Goal: Find specific page/section: Find specific page/section

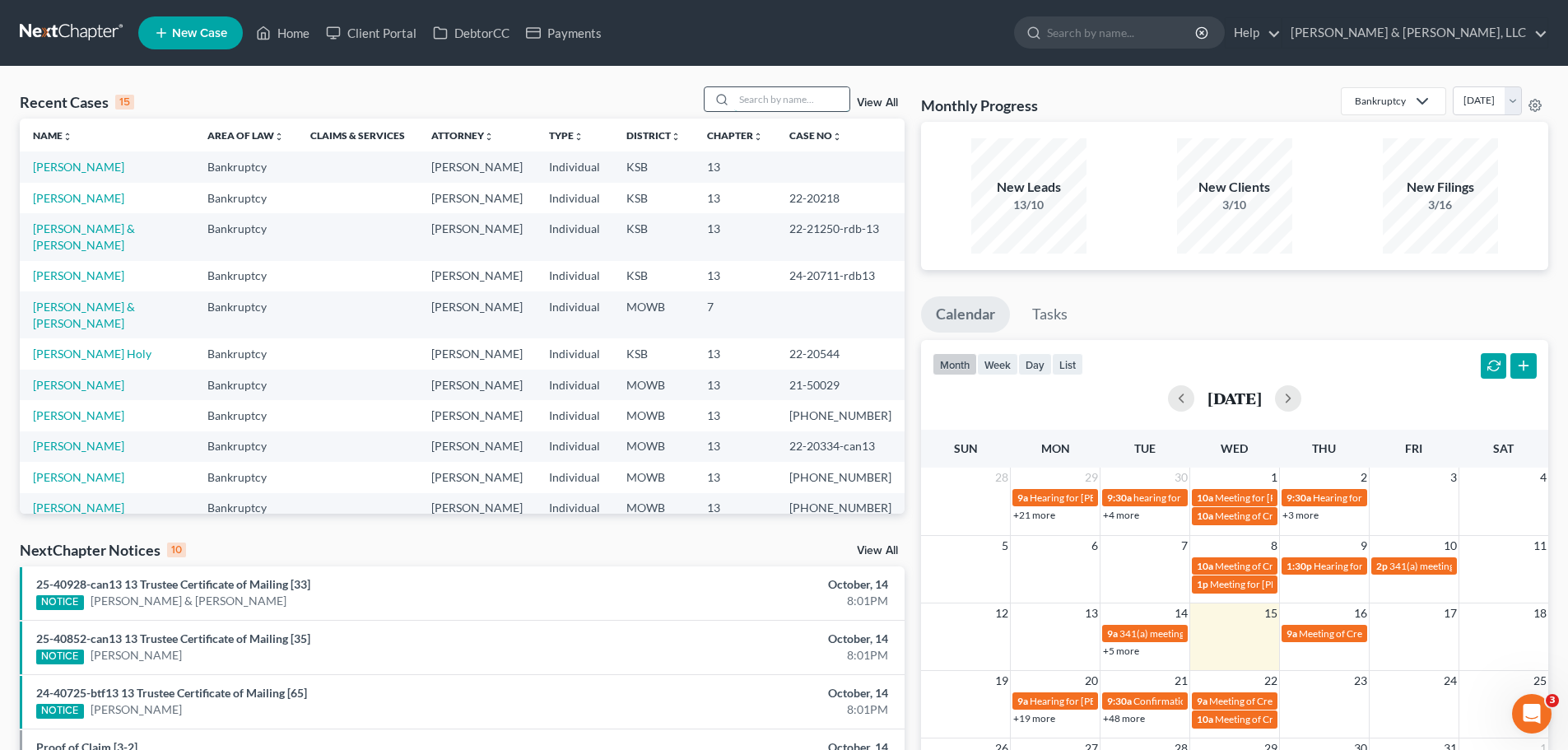
click at [799, 104] on input "search" at bounding box center [791, 98] width 115 height 23
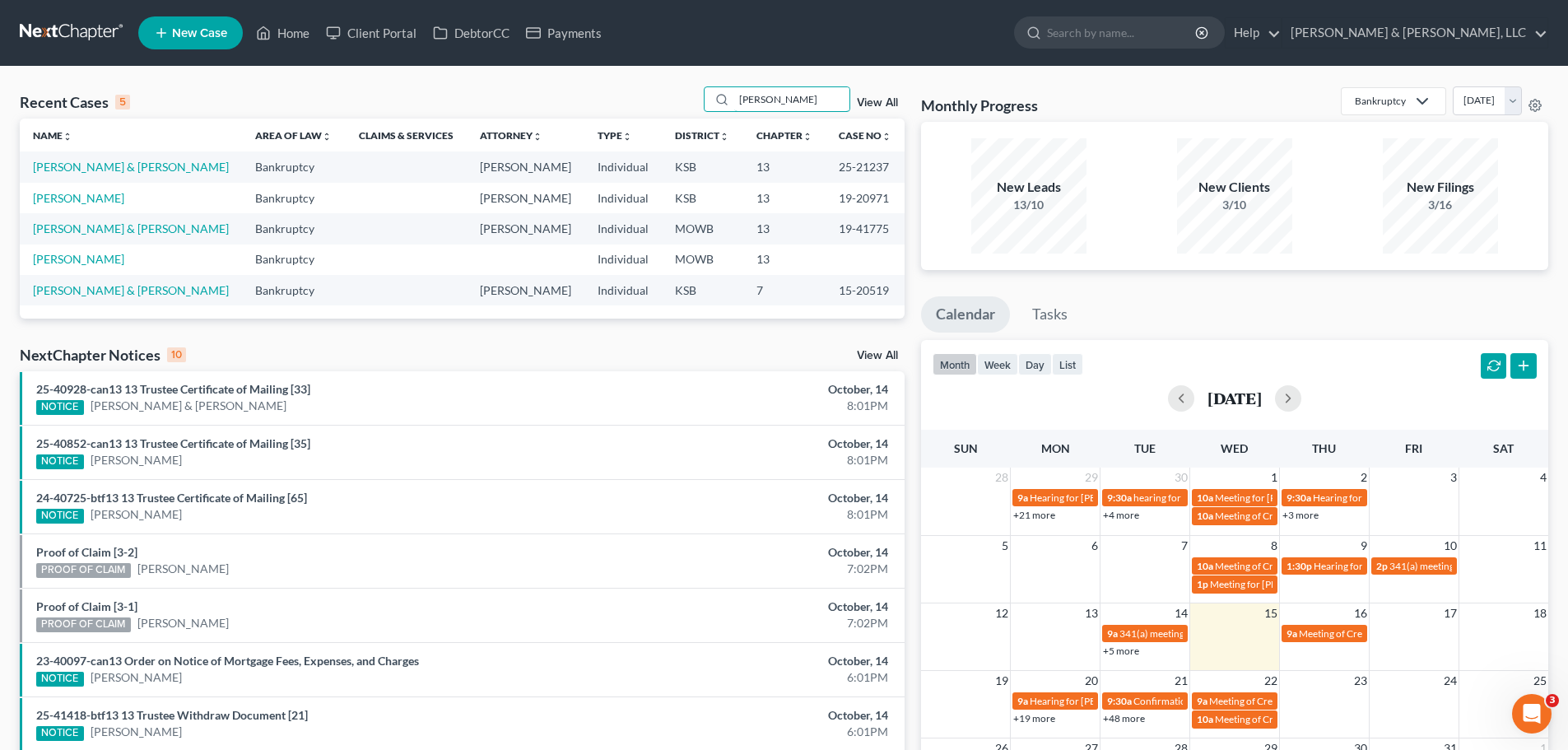
type input "carroll"
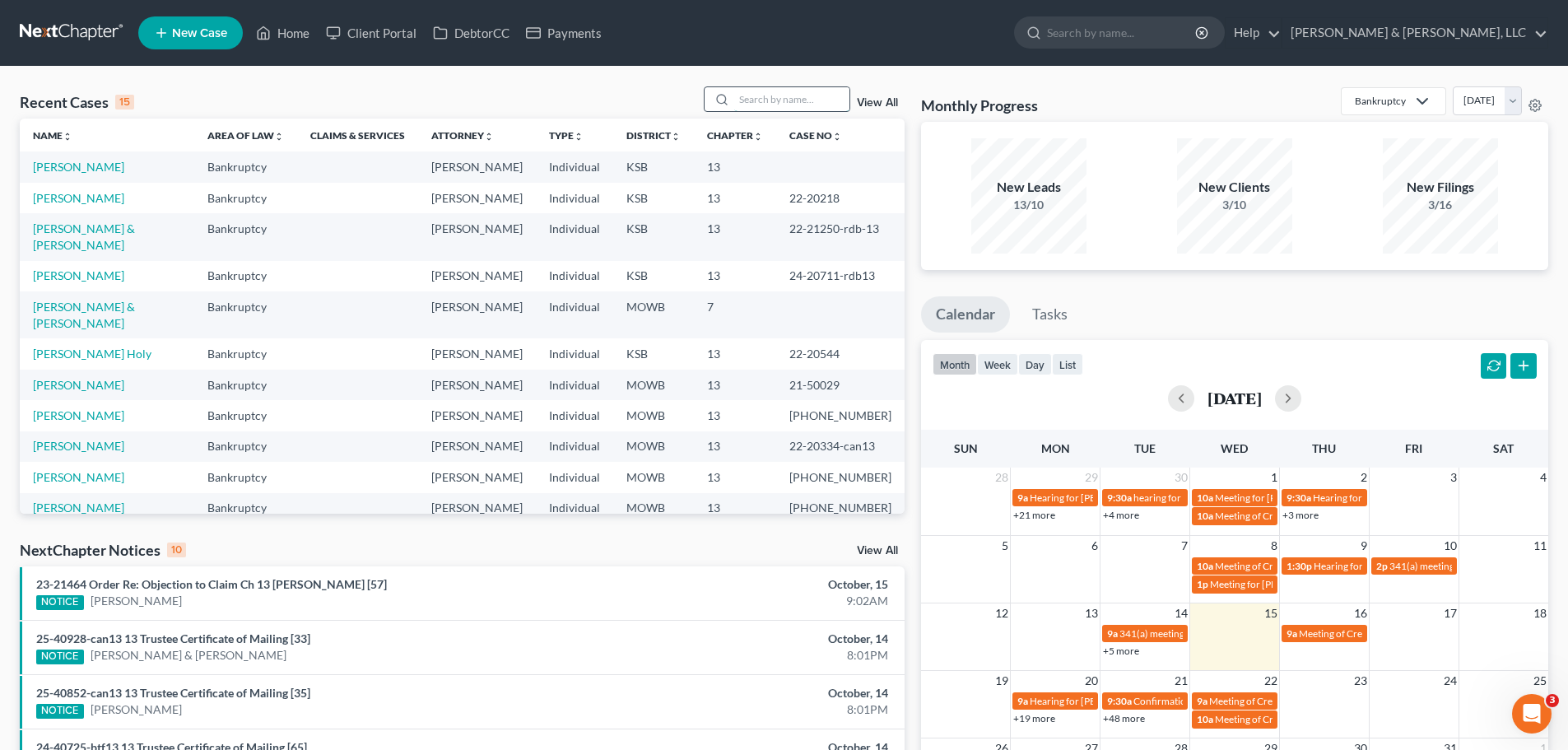
click at [814, 105] on input "search" at bounding box center [791, 98] width 115 height 23
type input "carr"
click at [786, 95] on input "search" at bounding box center [791, 98] width 115 height 23
type input "[PERSON_NAME]"
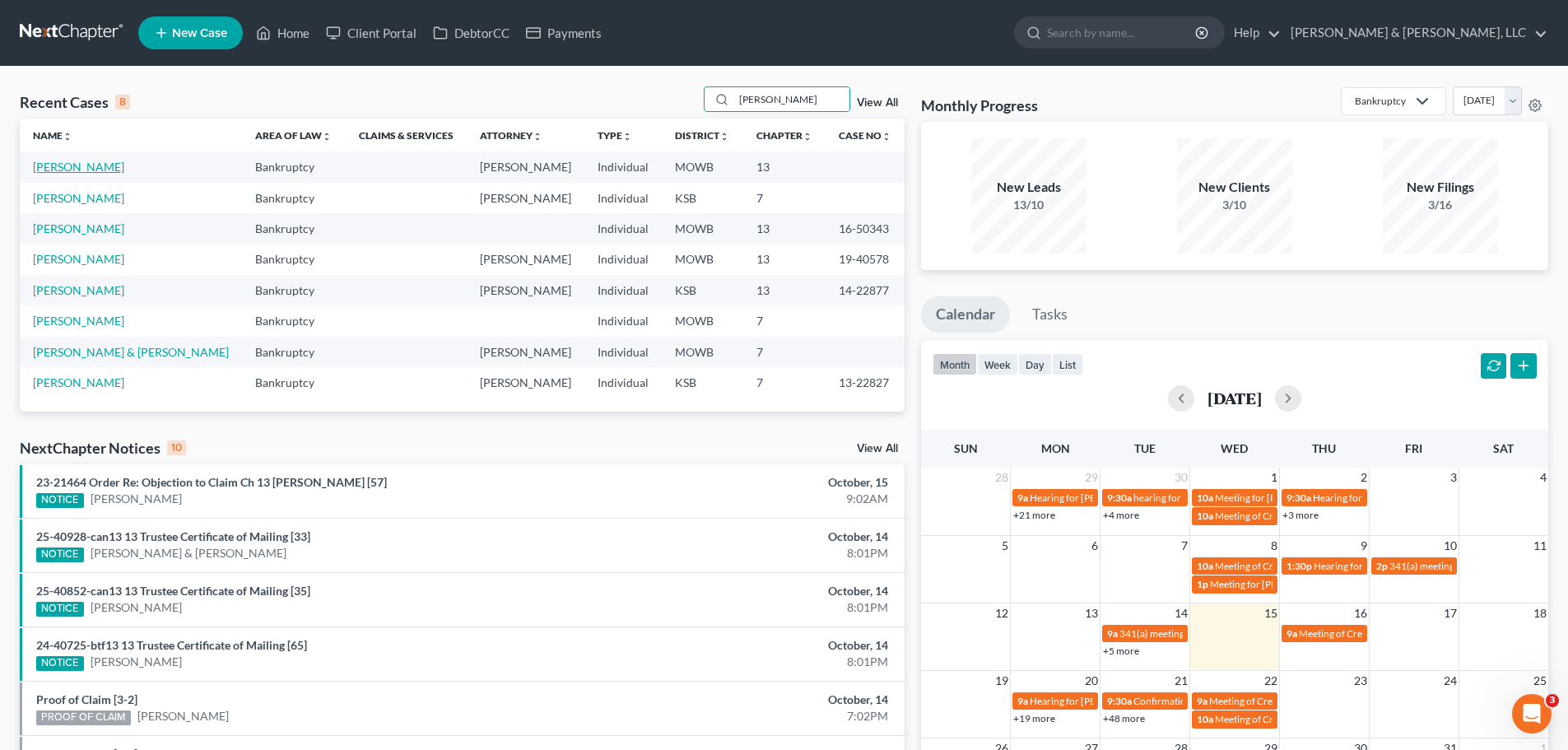
click at [52, 165] on link "[PERSON_NAME]" at bounding box center [78, 166] width 91 height 14
select select "2"
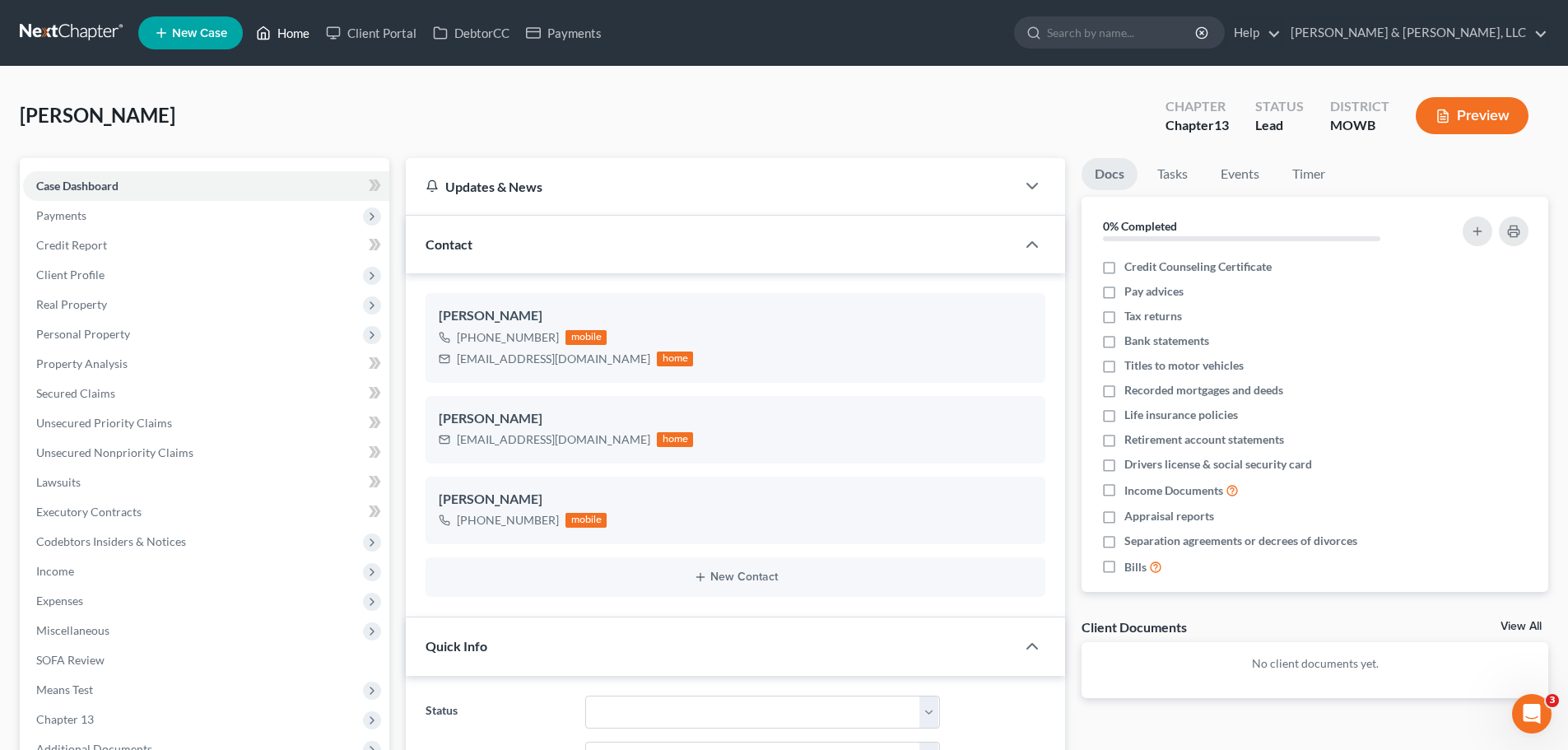
click at [310, 30] on link "Home" at bounding box center [282, 33] width 70 height 30
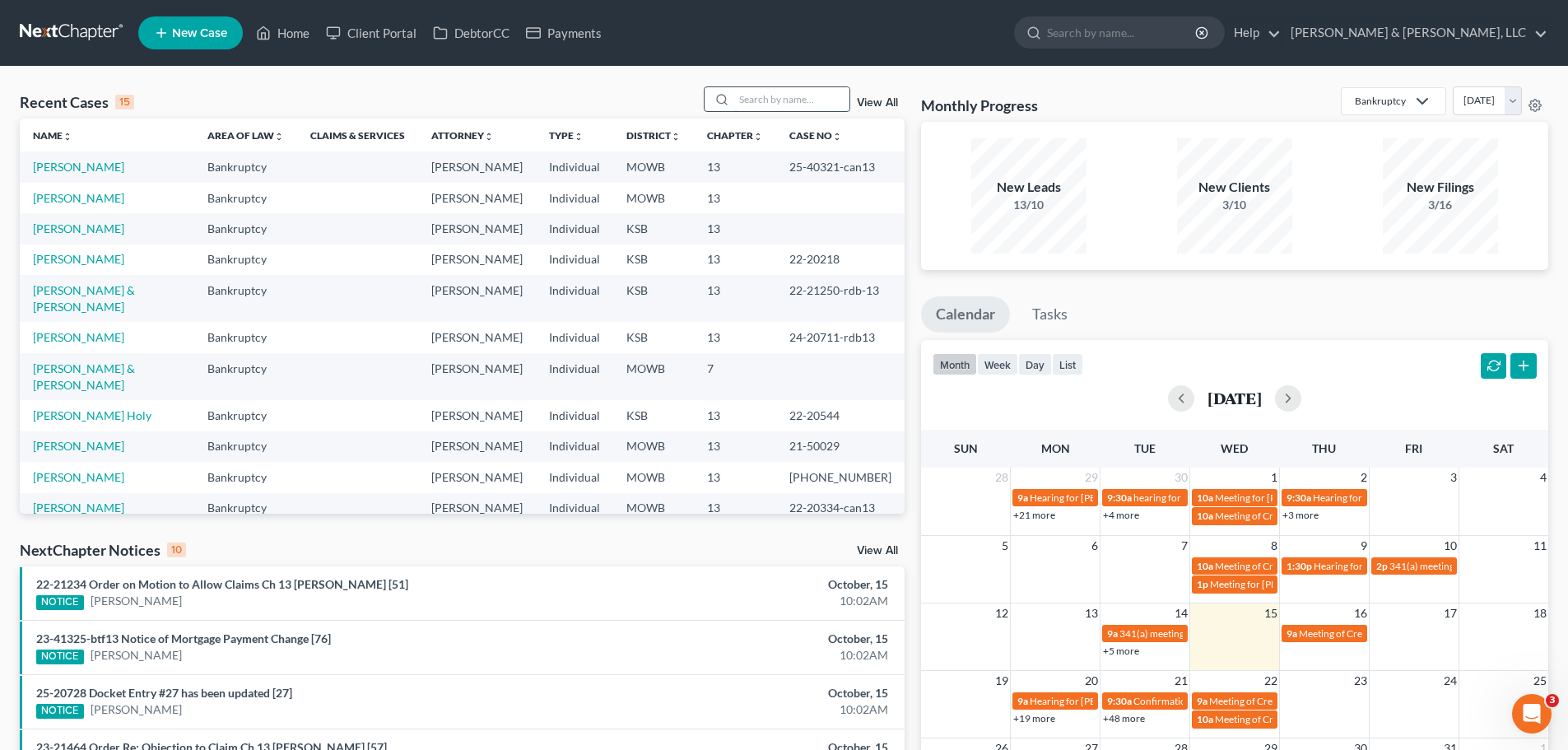
click at [760, 98] on input "search" at bounding box center [791, 98] width 115 height 23
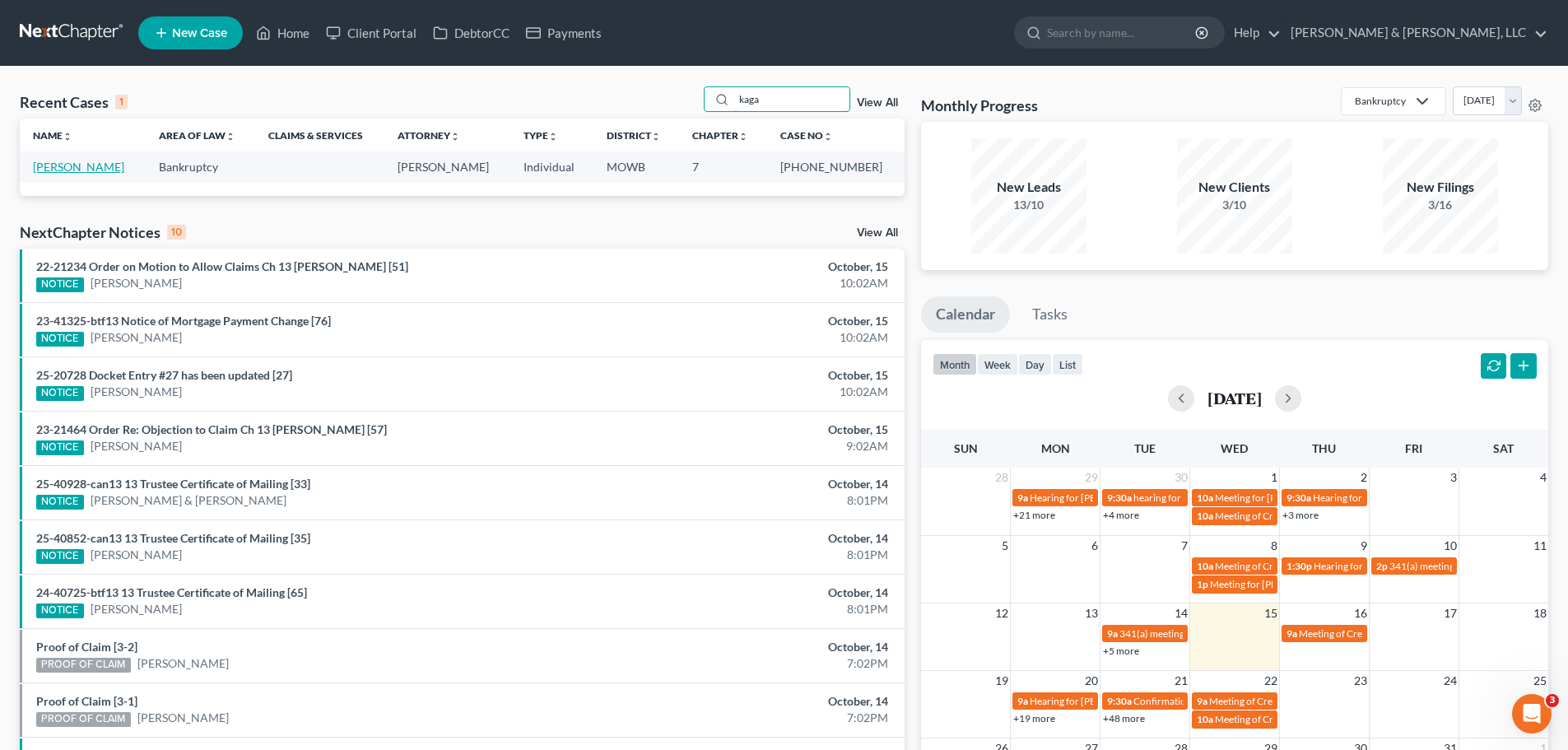
type input "kaga"
click at [114, 163] on link "[PERSON_NAME]" at bounding box center [78, 166] width 91 height 14
select select "2"
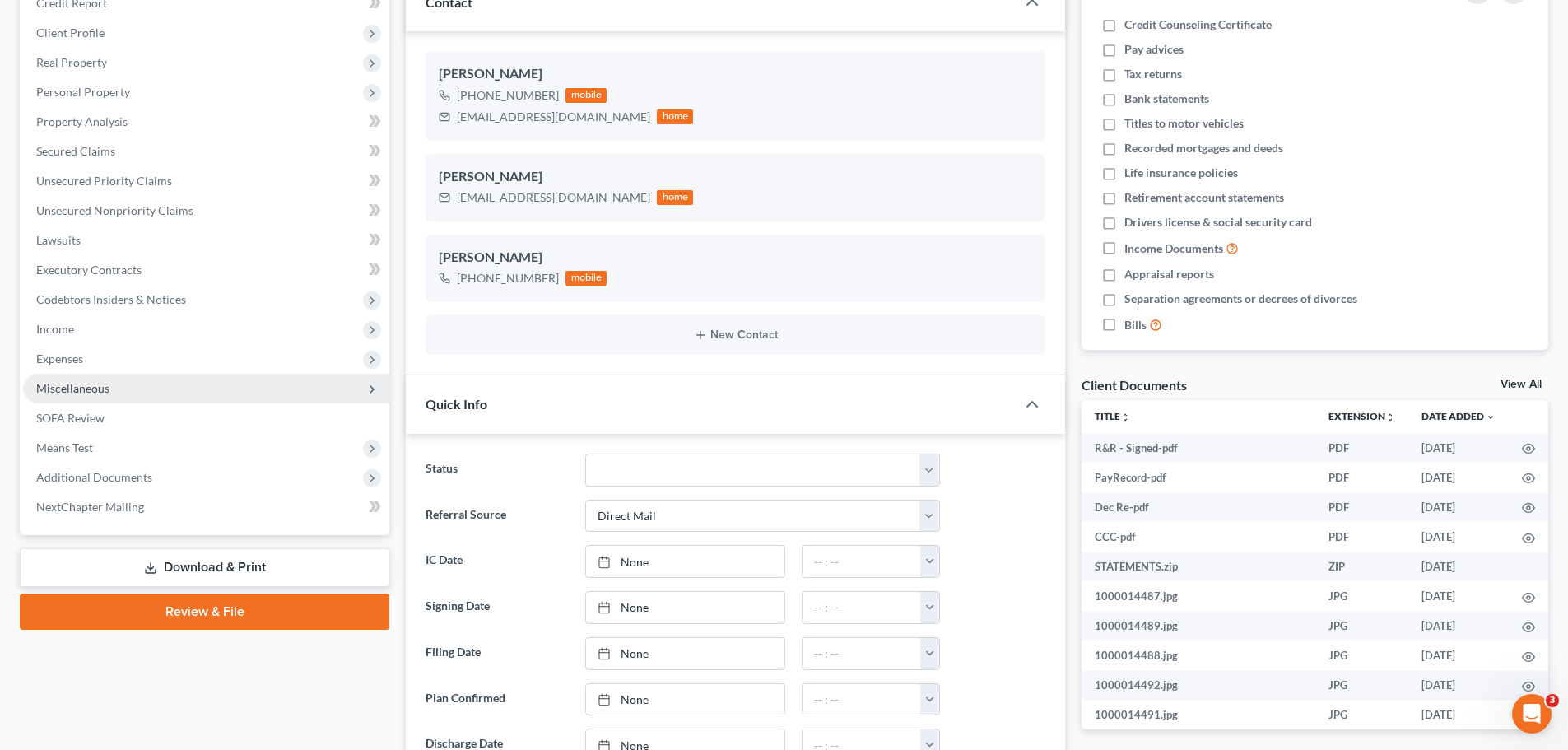
scroll to position [247, 0]
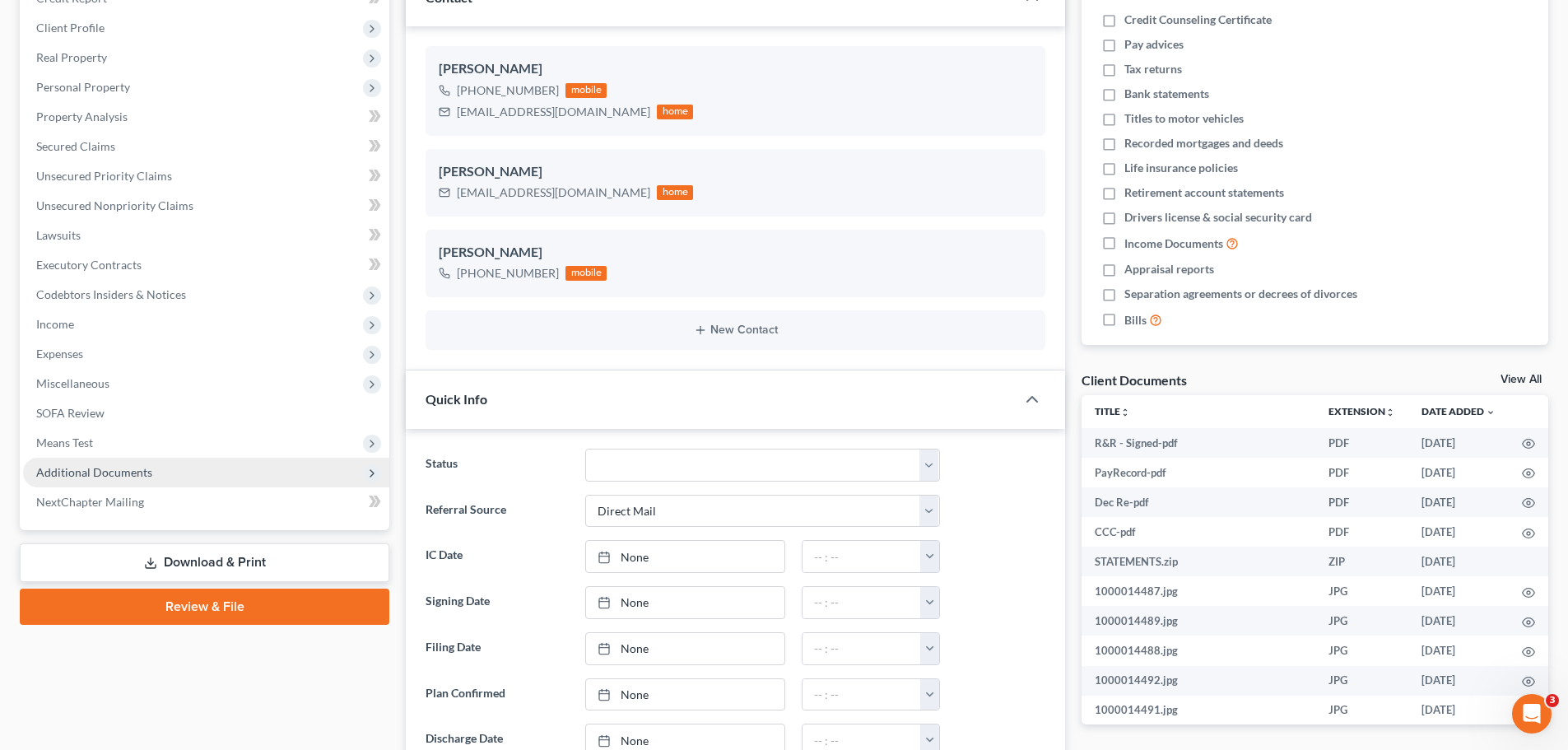
click at [152, 467] on span "Additional Documents" at bounding box center [206, 472] width 366 height 30
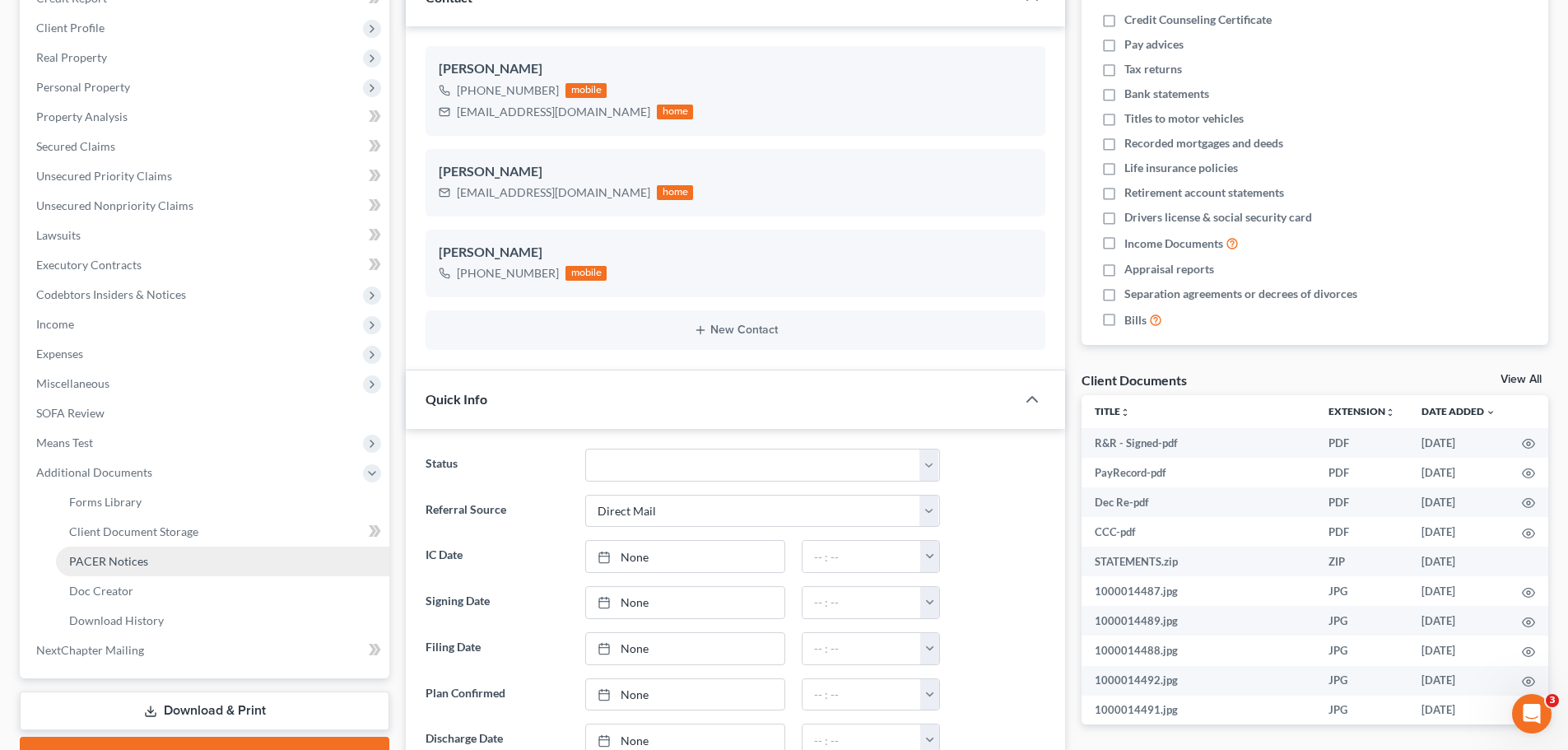
click at [141, 556] on span "PACER Notices" at bounding box center [109, 561] width 79 height 14
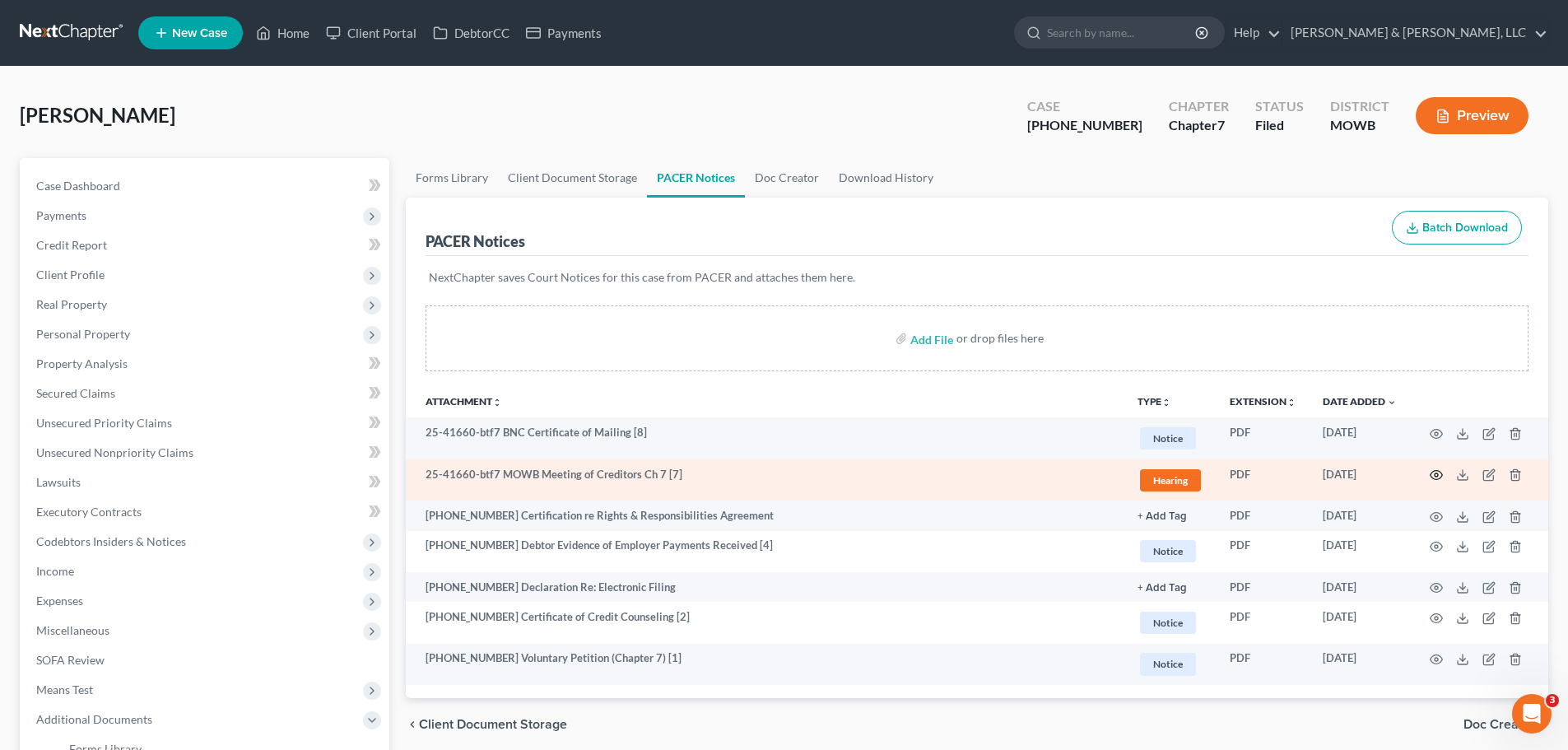
click at [1438, 473] on icon "button" at bounding box center [1436, 475] width 13 height 13
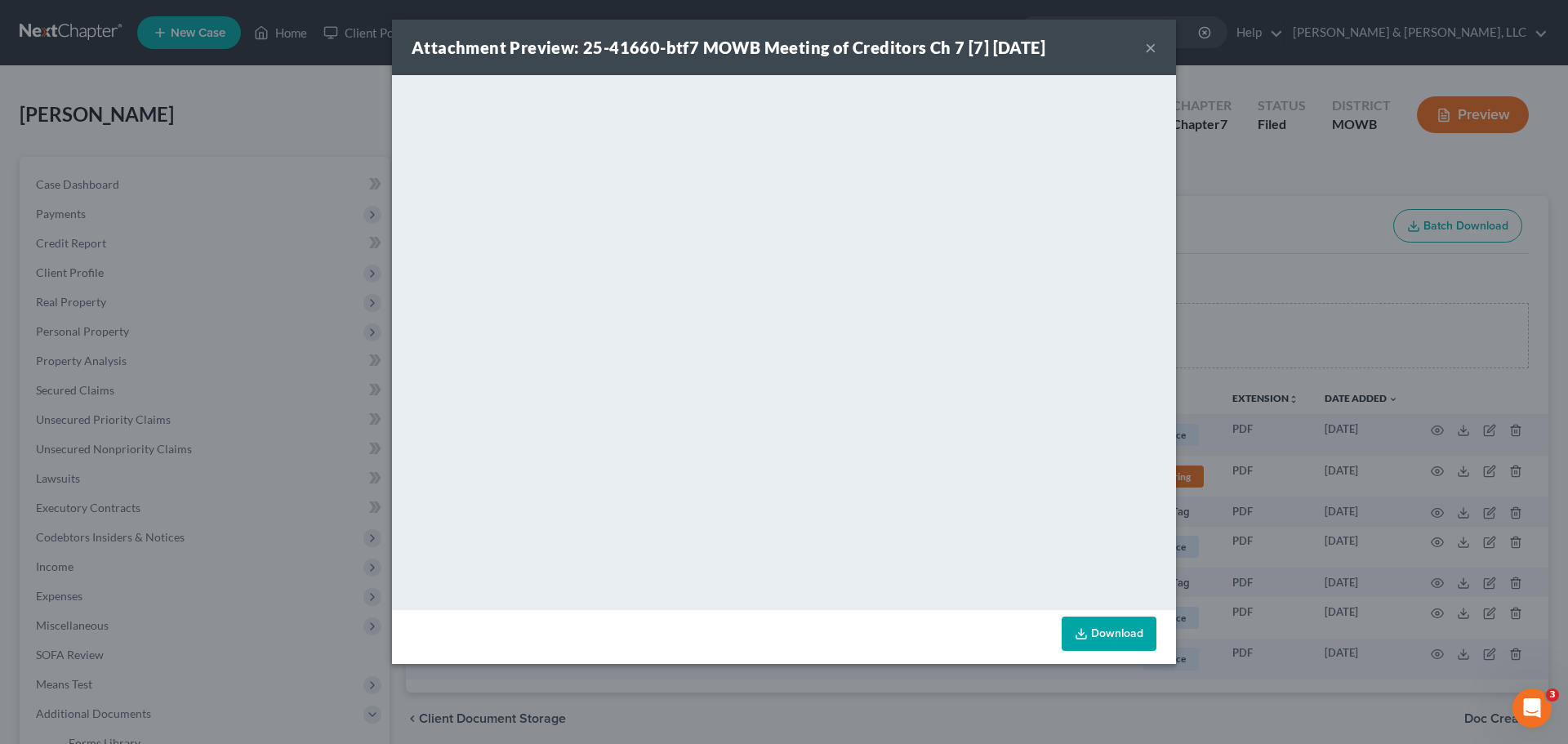
click at [1157, 50] on div "Attachment Preview: 25-41660-btf7 MOWB Meeting of Creditors Ch 7 [7] [DATE] ×" at bounding box center [783, 47] width 784 height 56
click at [1152, 48] on button "×" at bounding box center [1150, 46] width 11 height 20
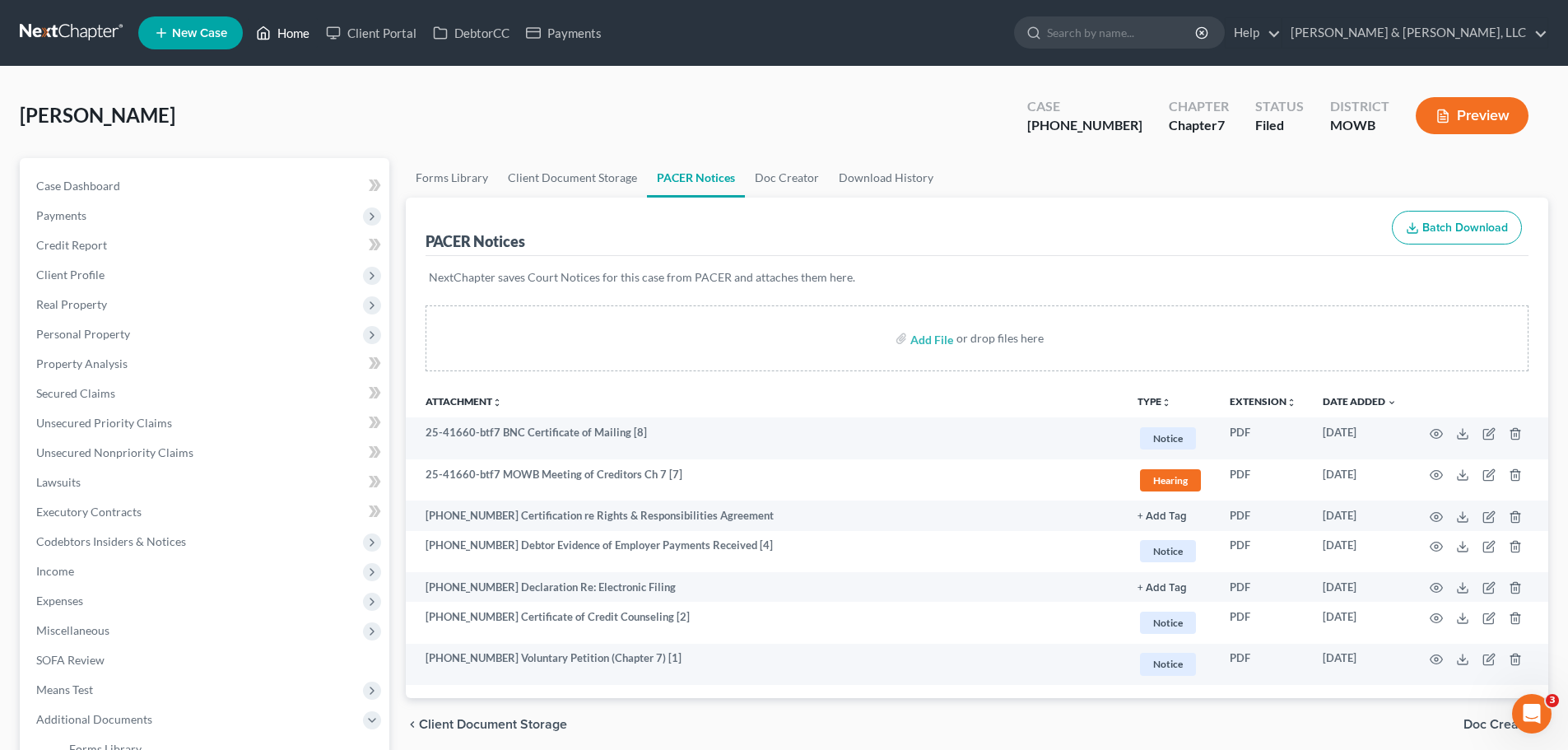
click at [300, 43] on link "Home" at bounding box center [282, 33] width 70 height 30
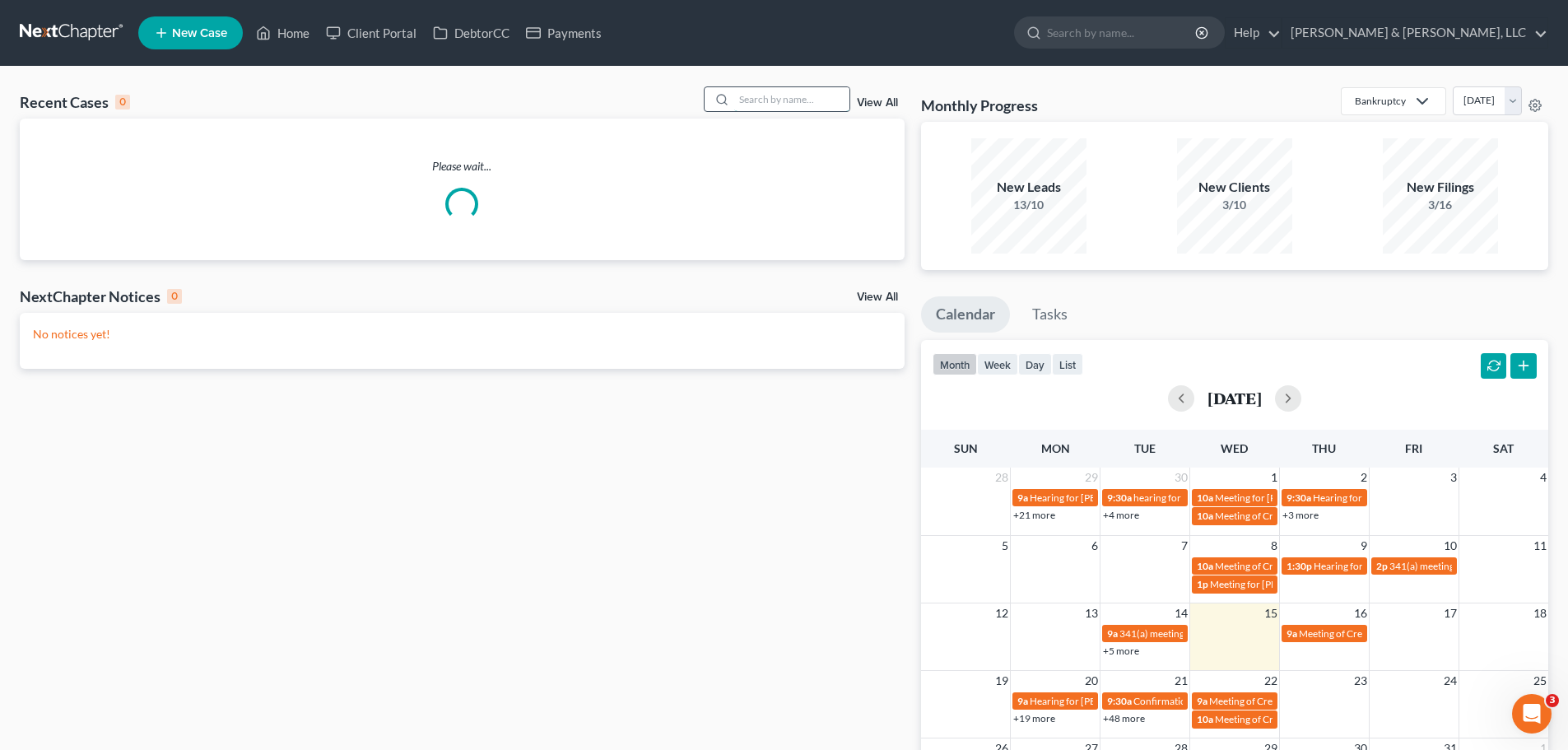
click at [824, 104] on input "search" at bounding box center [791, 98] width 115 height 23
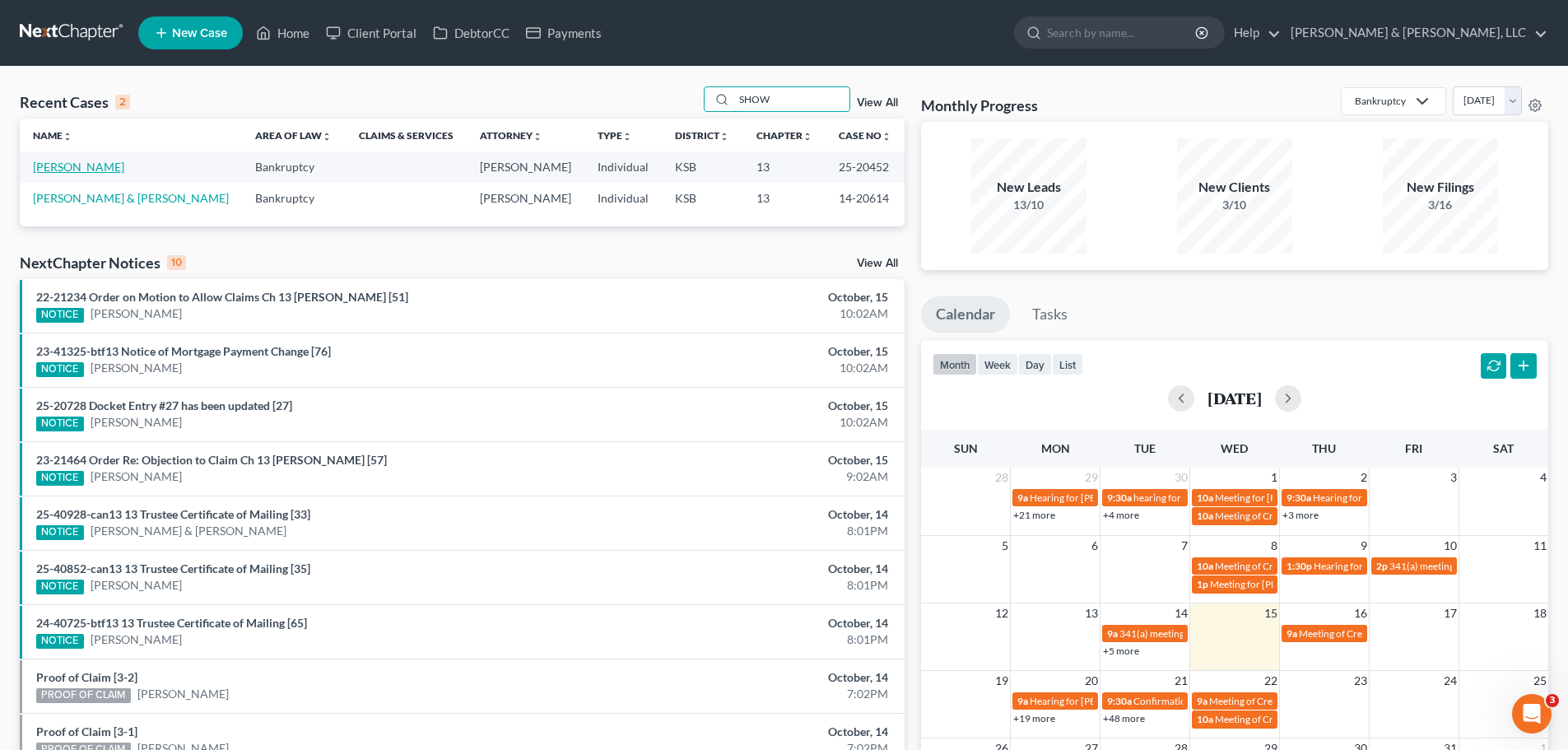
type input "SHOW"
click at [124, 166] on link "[PERSON_NAME]" at bounding box center [78, 166] width 91 height 14
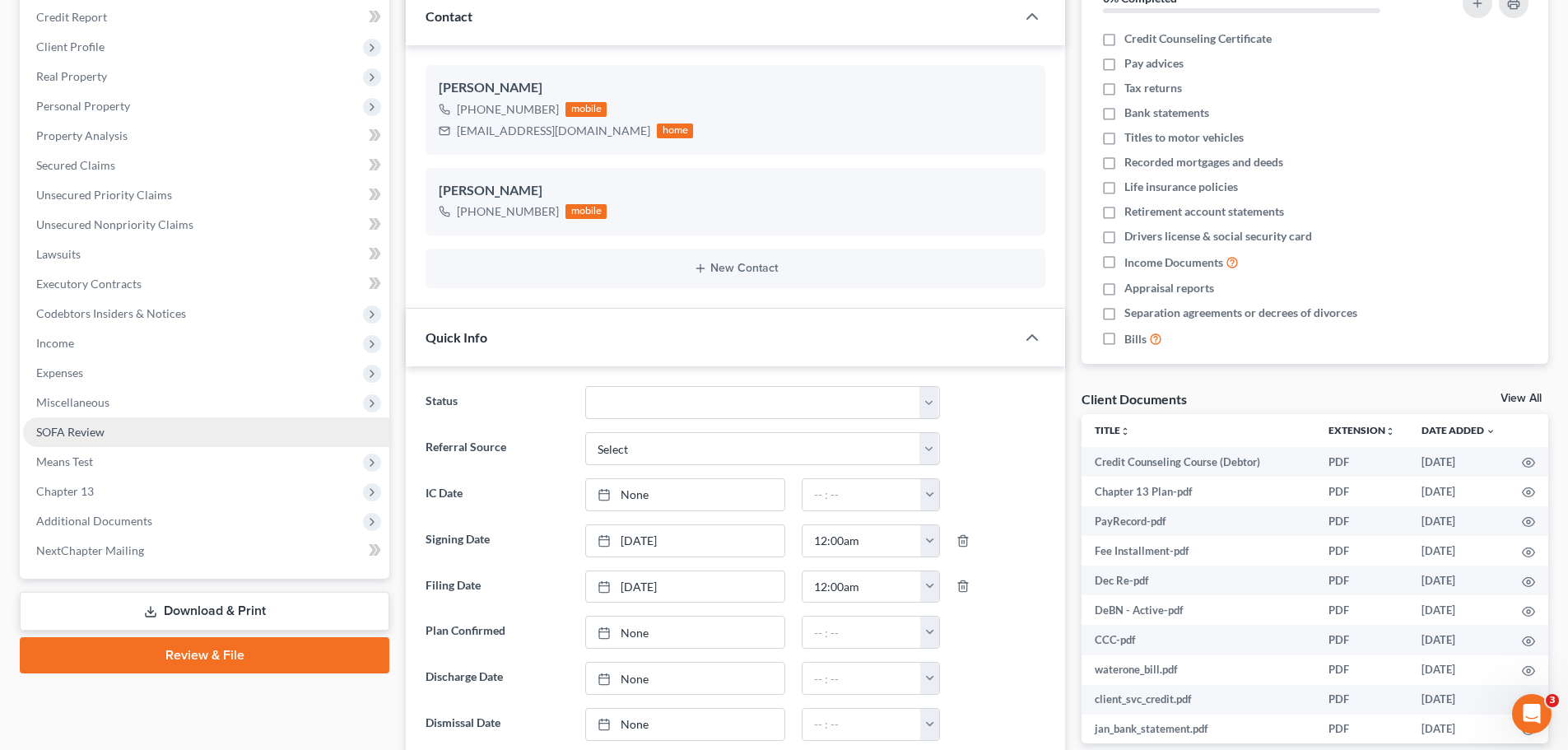
scroll to position [247, 0]
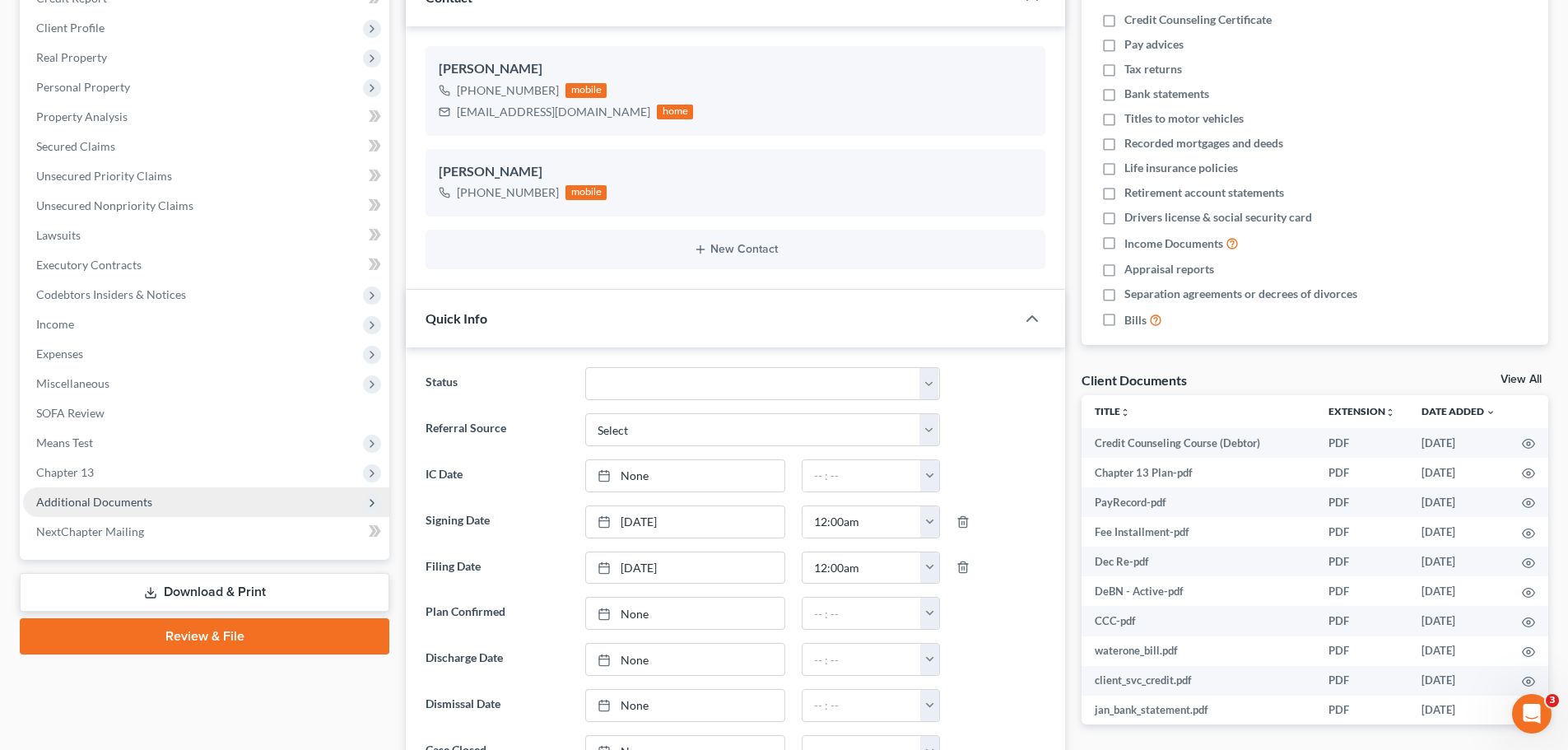
click at [131, 495] on span "Additional Documents" at bounding box center [95, 502] width 116 height 14
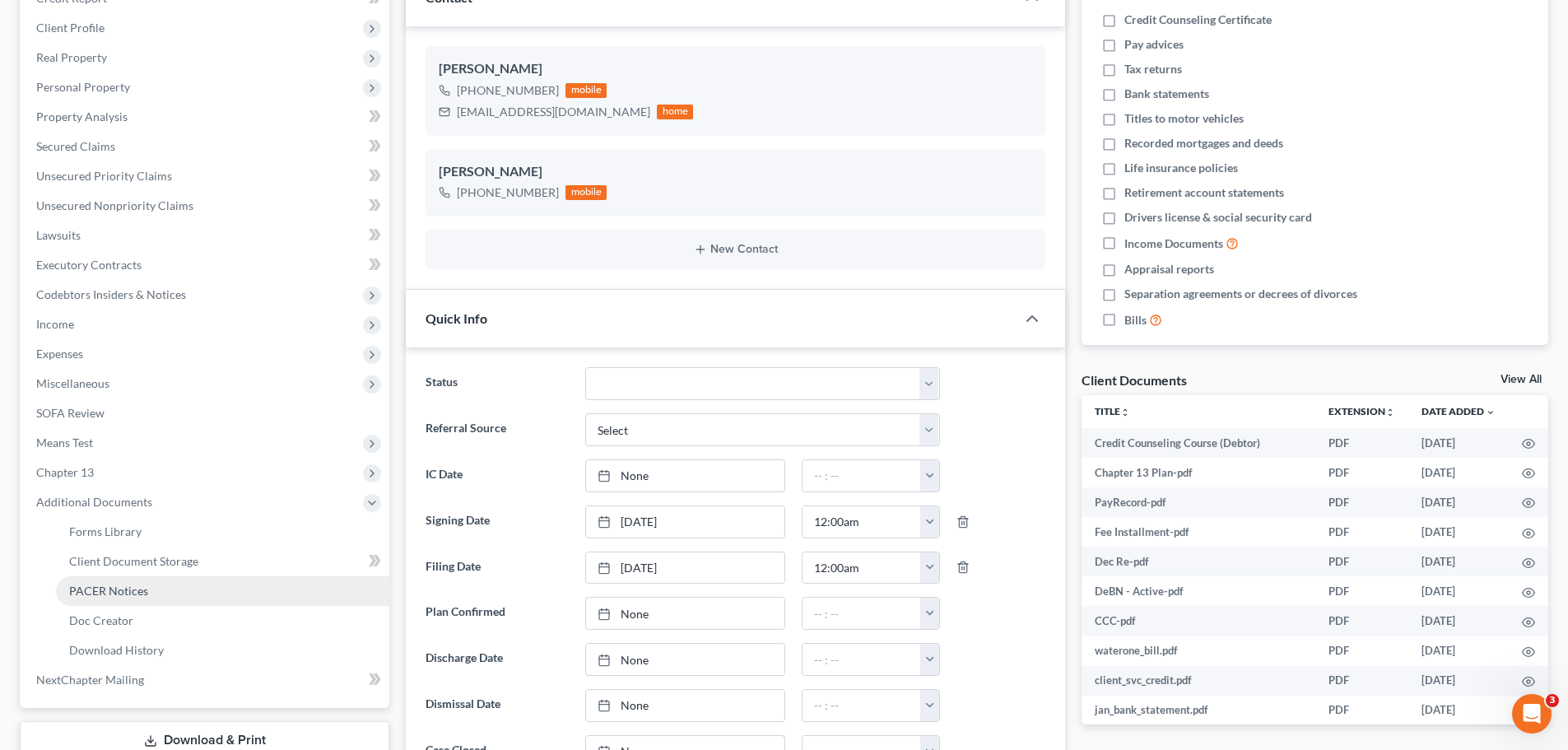
click at [142, 584] on span "PACER Notices" at bounding box center [109, 591] width 79 height 14
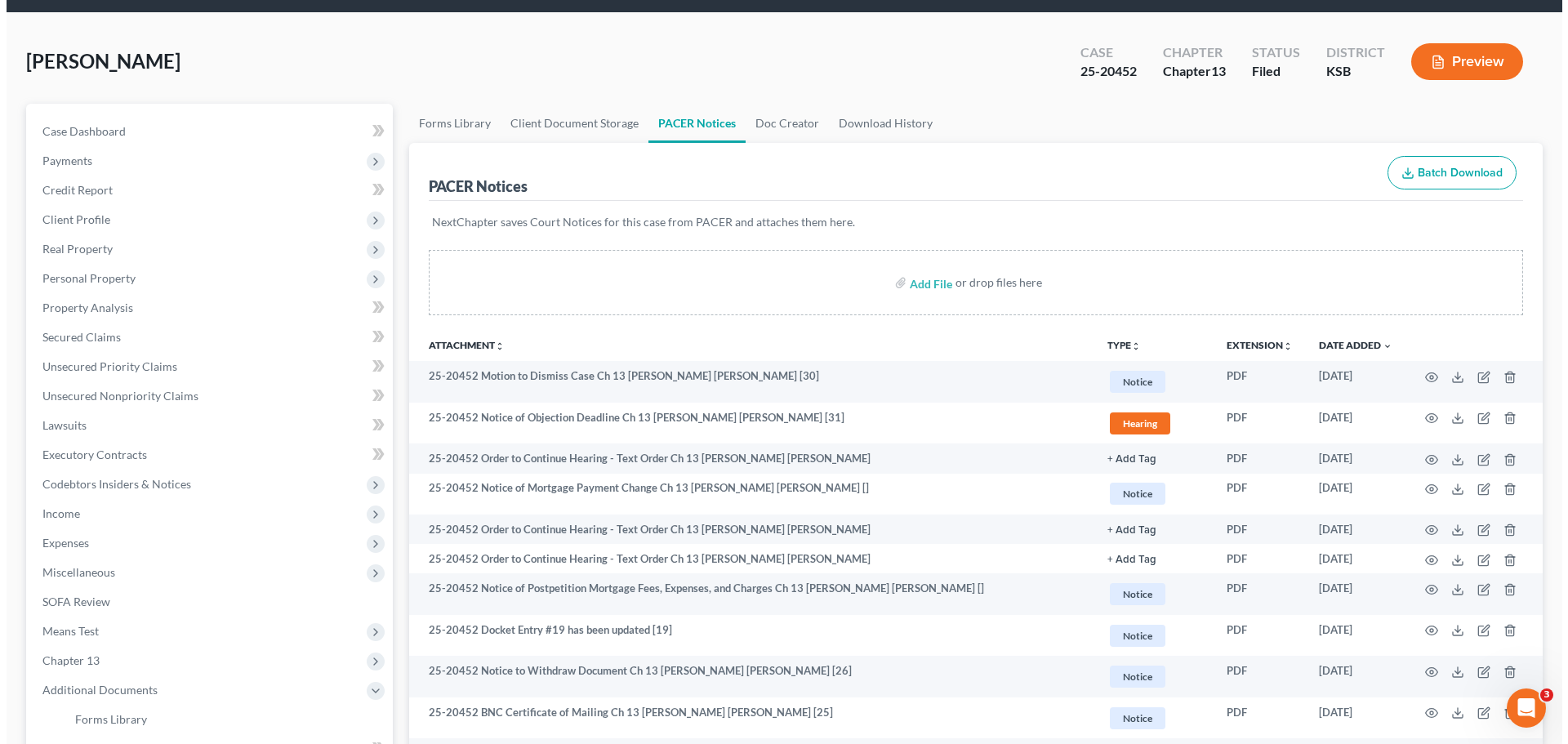
scroll to position [82, 0]
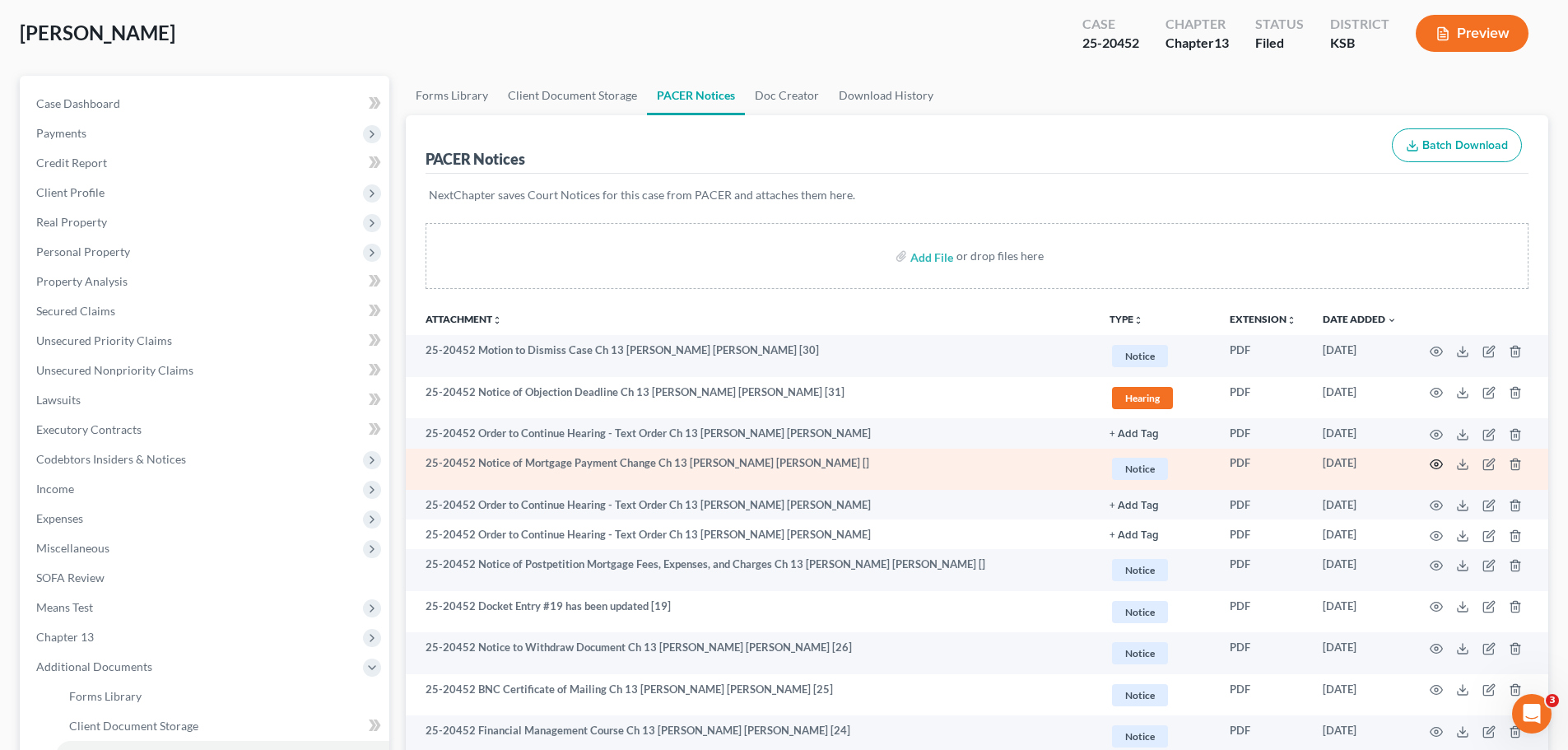
click at [1435, 466] on circle "button" at bounding box center [1436, 464] width 4 height 4
